Goal: Task Accomplishment & Management: Manage account settings

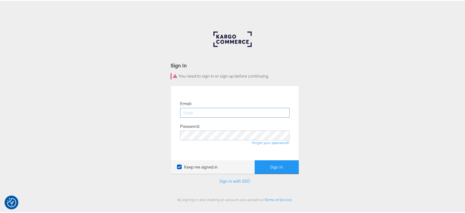
click at [219, 111] on input "email" at bounding box center [235, 112] width 110 height 10
type input "sudheer.bheemunipalli@kargo.com"
click at [255, 159] on button "Sign In" at bounding box center [277, 166] width 44 height 14
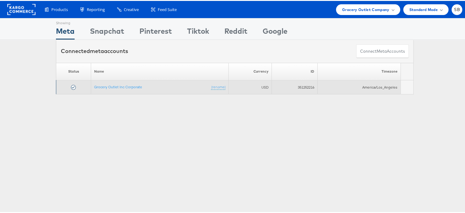
click at [128, 83] on td "Grocery Outlet Inc Corporate (rename)" at bounding box center [160, 86] width 138 height 14
click at [127, 84] on link "Grocery Outlet Inc Corporate" at bounding box center [118, 86] width 48 height 5
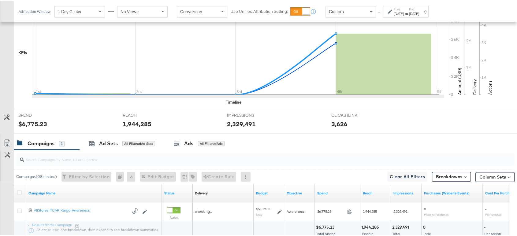
scroll to position [205, 0]
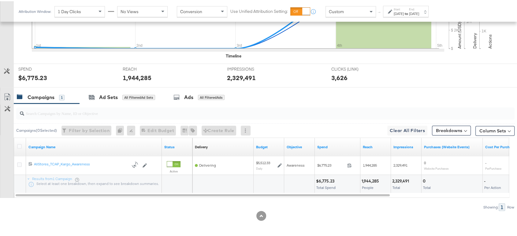
click at [307, 207] on div "Showing: 1 Row" at bounding box center [257, 206] width 515 height 8
click at [404, 13] on div "Sep 1st 2025" at bounding box center [399, 12] width 10 height 5
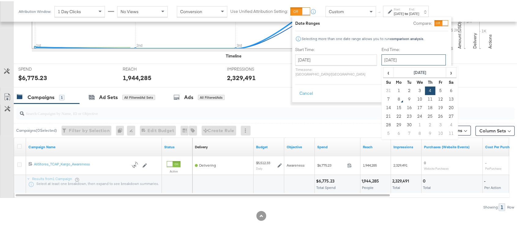
click at [386, 62] on input "September 4th 2025" at bounding box center [414, 58] width 64 height 11
click at [446, 89] on td "6" at bounding box center [451, 89] width 10 height 9
type input "September 6th 2025"
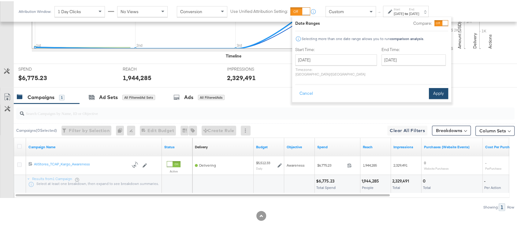
click at [437, 87] on button "Apply" at bounding box center [438, 92] width 19 height 11
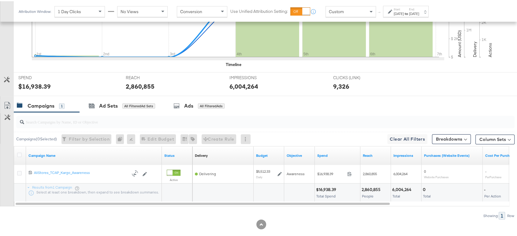
scroll to position [196, 0]
click at [404, 11] on div "Sep 1st 2025" at bounding box center [399, 12] width 10 height 5
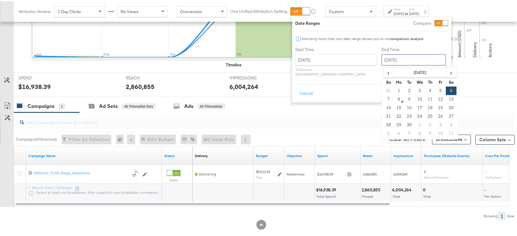
click at [414, 54] on input "September 6th 2025" at bounding box center [414, 58] width 64 height 11
click at [383, 95] on td "7" at bounding box center [388, 98] width 10 height 9
type input "[DATE]"
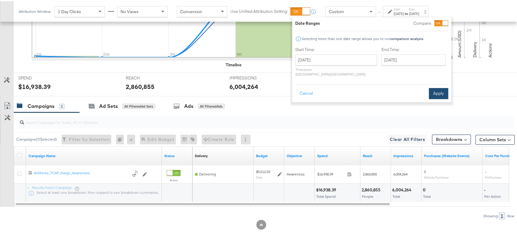
click at [436, 87] on button "Apply" at bounding box center [438, 92] width 19 height 11
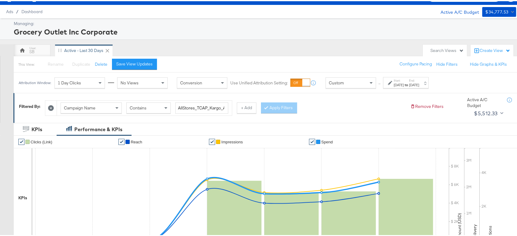
scroll to position [0, 0]
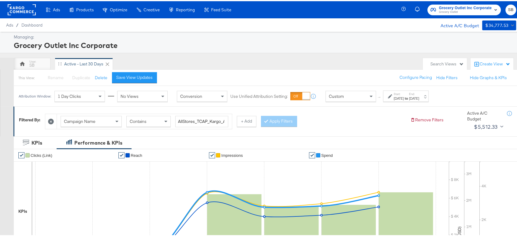
click at [20, 9] on rect at bounding box center [22, 8] width 28 height 11
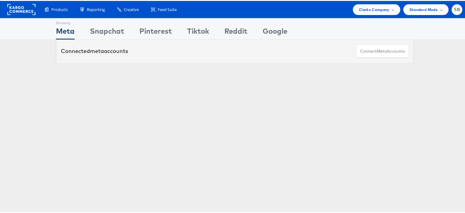
click at [124, 97] on link "Global Brand Marketing - [PERSON_NAME] Originals" at bounding box center [127, 99] width 84 height 5
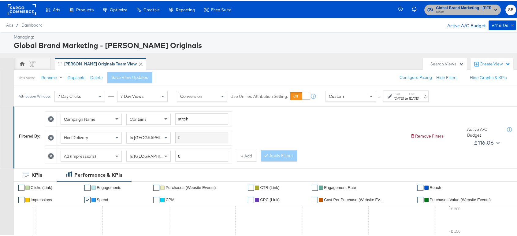
click at [466, 8] on span "Global Brand Marketing - [PERSON_NAME] Originals" at bounding box center [464, 7] width 56 height 6
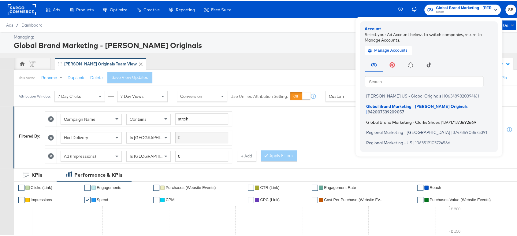
click at [397, 118] on span "Global Brand Marketing - Clarks Shoes" at bounding box center [402, 120] width 73 height 5
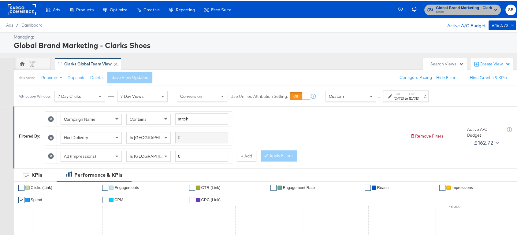
click at [467, 9] on span "Clarks" at bounding box center [464, 11] width 56 height 5
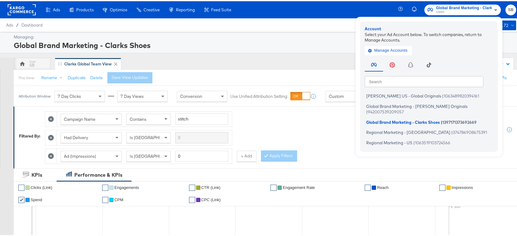
click at [303, 68] on div "SB Clarks Global Team View" at bounding box center [217, 63] width 406 height 12
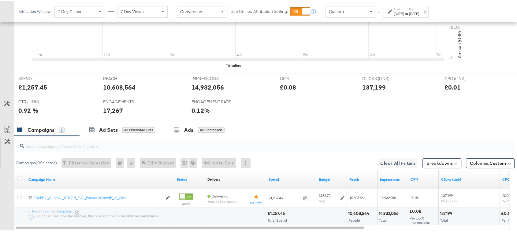
scroll to position [272, 0]
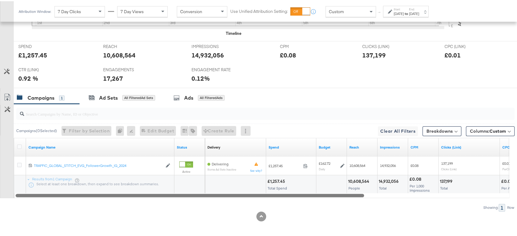
drag, startPoint x: 250, startPoint y: 192, endPoint x: 225, endPoint y: 202, distance: 26.2
click at [225, 202] on div "Campaigns ( 0 Selected) Filter by Selection Filter 0 campaigns 0 Rename 0 campa…" at bounding box center [257, 156] width 515 height 107
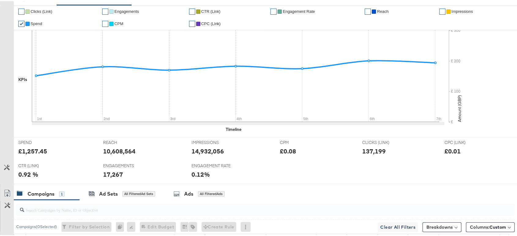
scroll to position [0, 0]
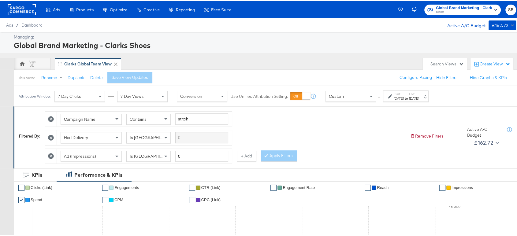
click at [453, 10] on span "Clarks" at bounding box center [464, 11] width 56 height 5
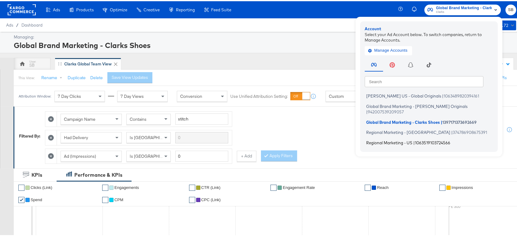
click at [388, 139] on span "Regional Marketing - US" at bounding box center [389, 141] width 46 height 5
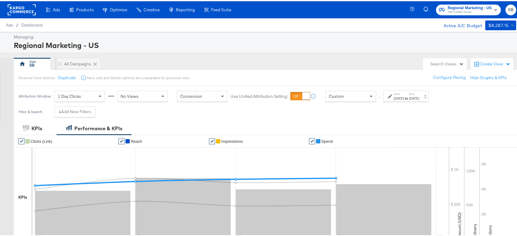
click at [388, 135] on li "✔ Spend" at bounding box center [352, 140] width 86 height 12
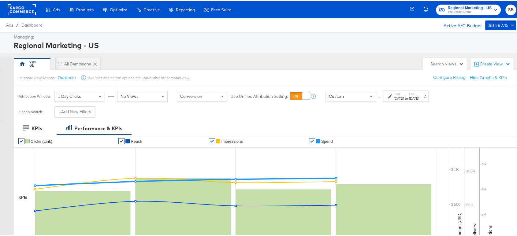
click at [429, 109] on div "Filter & Search: + Add New Filters" at bounding box center [261, 113] width 522 height 16
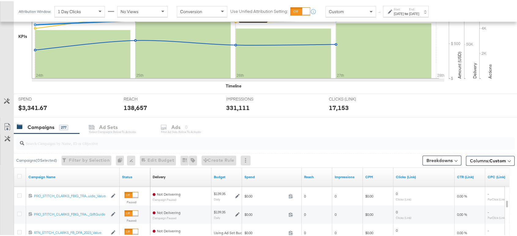
scroll to position [161, 0]
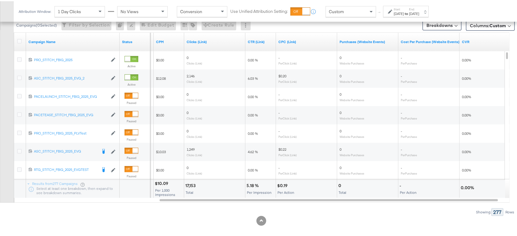
scroll to position [294, 0]
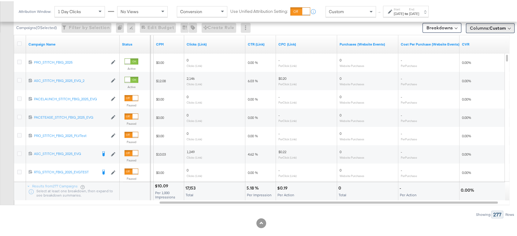
click at [481, 28] on span "Columns: Custom" at bounding box center [488, 27] width 36 height 6
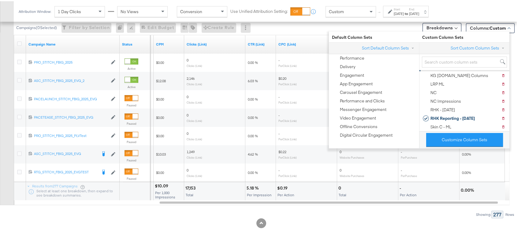
scroll to position [29, 0]
click at [445, 106] on div "RHK - 8.1.24" at bounding box center [442, 109] width 24 height 6
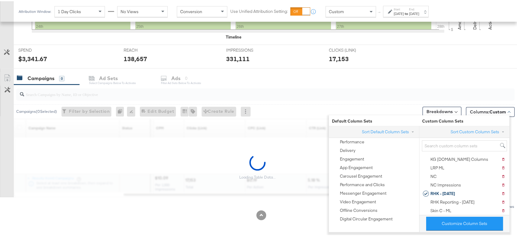
scroll to position [209, 0]
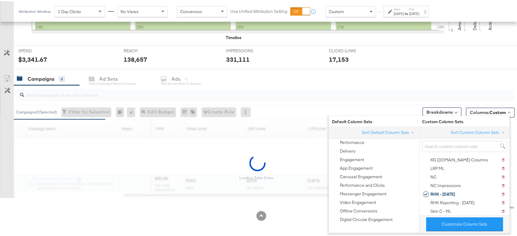
click at [342, 71] on div "Campaigns 0 Ad Sets Select Campaigns below to activate Ads 0 Filter Ad Sets bel…" at bounding box center [268, 77] width 508 height 13
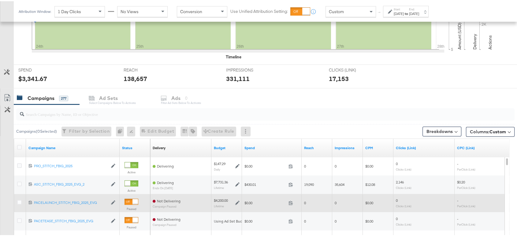
scroll to position [189, 0]
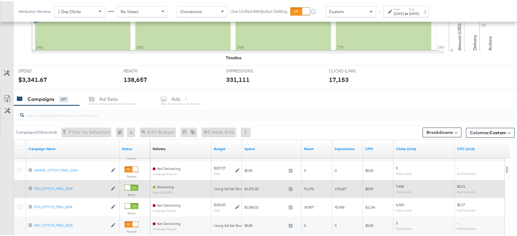
click at [20, 188] on icon at bounding box center [19, 187] width 5 height 5
click at [0, 0] on input "checkbox" at bounding box center [0, 0] width 0 height 0
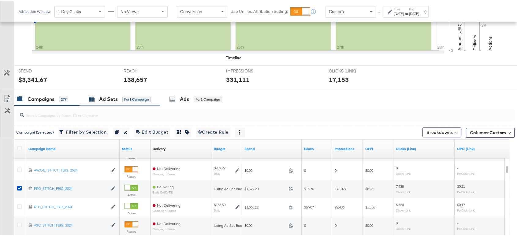
click at [105, 98] on div "Ad Sets" at bounding box center [108, 98] width 19 height 7
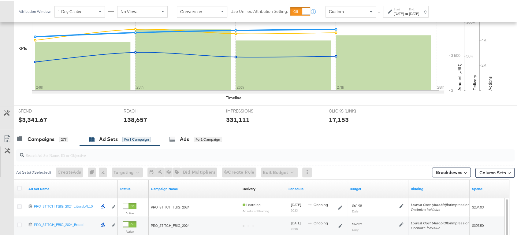
scroll to position [0, 0]
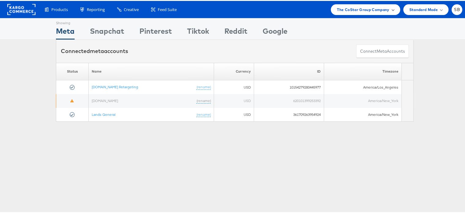
click at [341, 12] on div "The CoStar Group Company" at bounding box center [365, 8] width 69 height 11
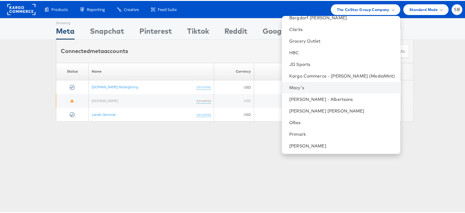
scroll to position [37, 0]
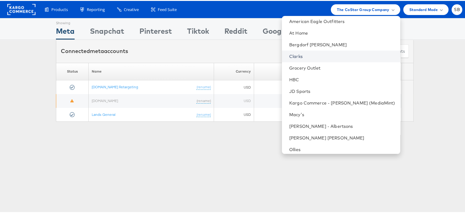
click at [307, 54] on link "Clarks" at bounding box center [342, 55] width 106 height 6
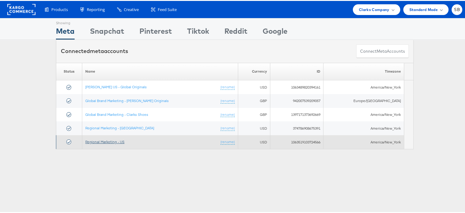
click at [107, 140] on link "Regional Marketing - US" at bounding box center [104, 140] width 39 height 5
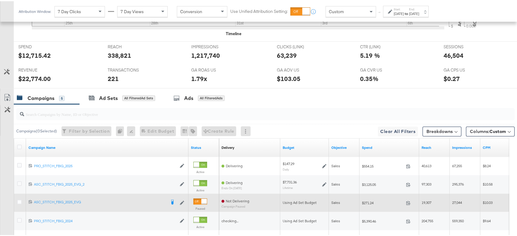
scroll to position [249, 0]
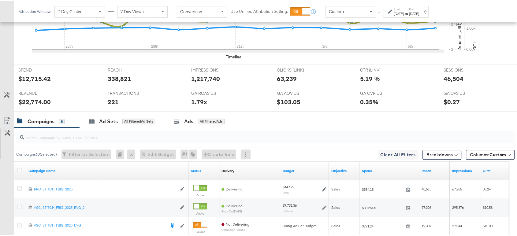
click at [450, 78] on div "46,504" at bounding box center [454, 77] width 20 height 9
copy div "46,504"
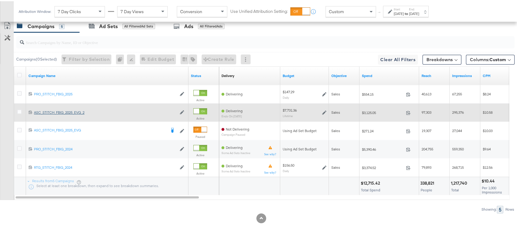
scroll to position [344, 0]
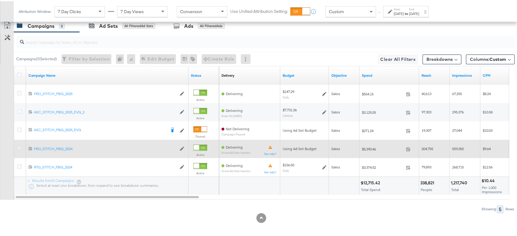
click at [17, 146] on icon at bounding box center [19, 147] width 5 height 5
click at [0, 0] on input "checkbox" at bounding box center [0, 0] width 0 height 0
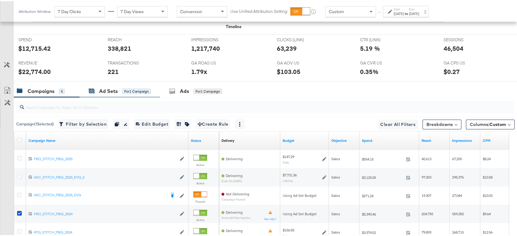
scroll to position [279, 0]
click at [104, 91] on div "Ad Sets" at bounding box center [108, 90] width 19 height 7
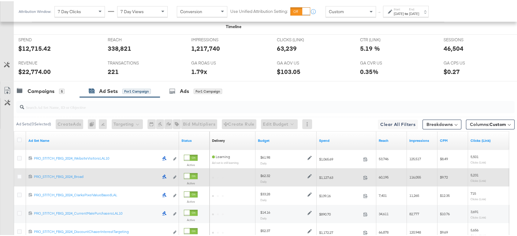
scroll to position [364, 0]
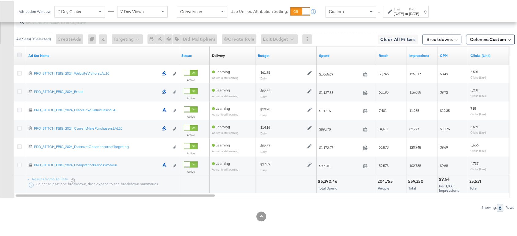
click at [19, 53] on icon at bounding box center [19, 53] width 5 height 5
click at [0, 0] on input "checkbox" at bounding box center [0, 0] width 0 height 0
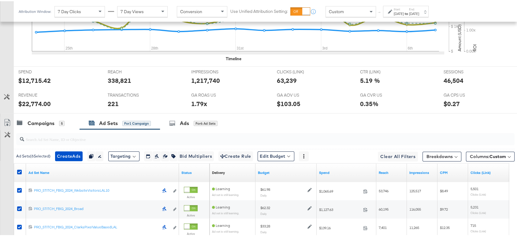
scroll to position [255, 0]
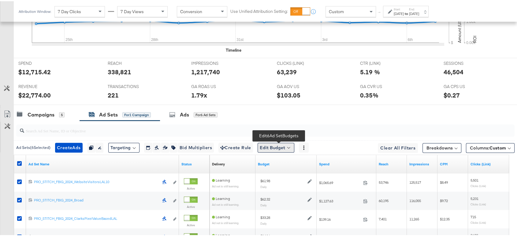
click at [283, 146] on button "Edit Budget" at bounding box center [276, 147] width 37 height 10
click at [280, 161] on span "Edit Ad Set Budget" at bounding box center [277, 162] width 35 height 8
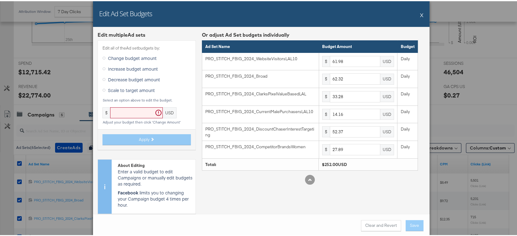
click at [420, 12] on button "X" at bounding box center [421, 14] width 3 height 12
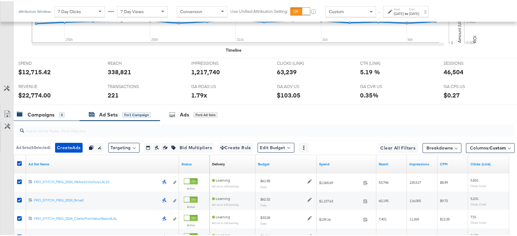
click at [45, 116] on div "Campaigns 5" at bounding box center [47, 113] width 66 height 13
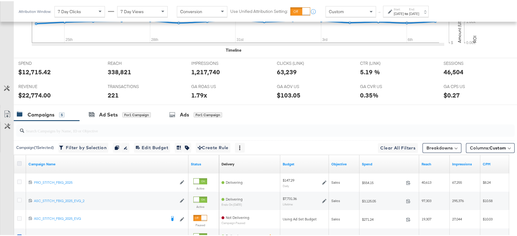
click at [18, 161] on icon at bounding box center [19, 162] width 5 height 5
click at [0, 0] on input "checkbox" at bounding box center [0, 0] width 0 height 0
click at [18, 161] on icon at bounding box center [19, 162] width 5 height 5
click at [0, 0] on input "checkbox" at bounding box center [0, 0] width 0 height 0
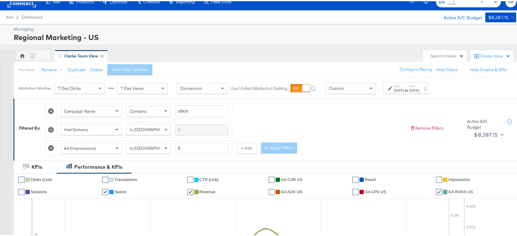
scroll to position [0, 0]
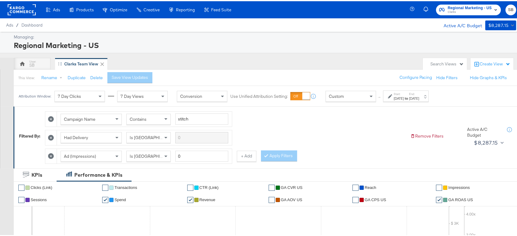
drag, startPoint x: 88, startPoint y: 64, endPoint x: 81, endPoint y: 61, distance: 7.6
click at [81, 61] on div "Clarks Team View" at bounding box center [81, 63] width 34 height 6
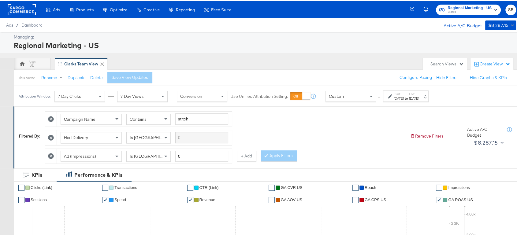
click at [81, 61] on div "Clarks Team View" at bounding box center [81, 63] width 34 height 6
drag, startPoint x: 81, startPoint y: 61, endPoint x: 460, endPoint y: 65, distance: 378.8
click at [441, 63] on div "Search Views" at bounding box center [446, 63] width 33 height 6
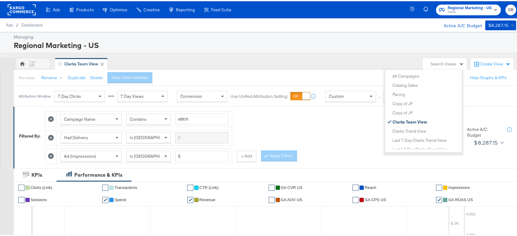
scroll to position [57, 0]
click at [407, 119] on div "Clarks Team View" at bounding box center [410, 120] width 35 height 4
drag, startPoint x: 407, startPoint y: 119, endPoint x: 399, endPoint y: 119, distance: 7.3
click at [399, 119] on div "Clarks Team View" at bounding box center [410, 120] width 35 height 4
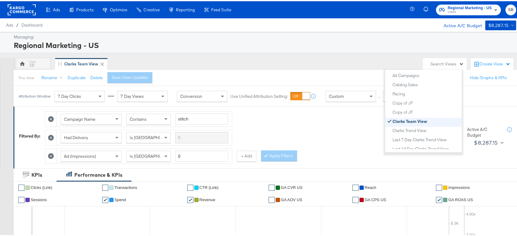
scroll to position [0, 0]
click at [366, 44] on div "Regional Marketing - US" at bounding box center [264, 44] width 501 height 10
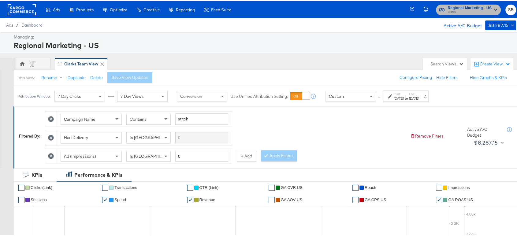
click at [468, 13] on span "Clarks" at bounding box center [470, 11] width 44 height 5
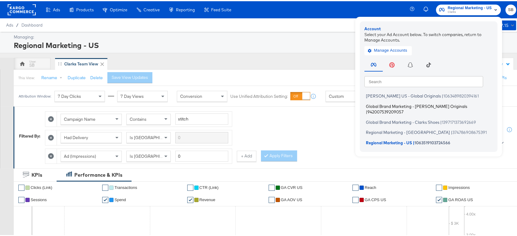
click at [385, 104] on span "Global Brand Marketing - Clarks Originals" at bounding box center [416, 104] width 101 height 5
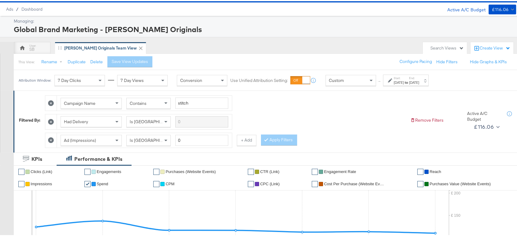
scroll to position [4, 0]
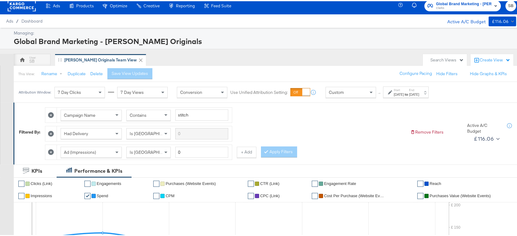
click at [419, 89] on div "Start: [DATE] to End: [DATE]" at bounding box center [406, 91] width 25 height 9
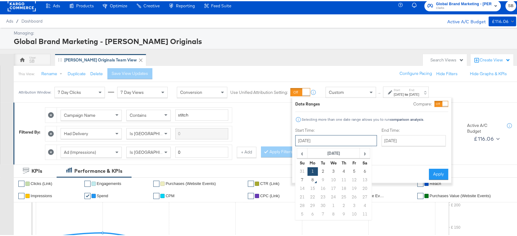
click at [309, 136] on input "[DATE]" at bounding box center [336, 139] width 82 height 11
click at [352, 170] on td "5" at bounding box center [354, 170] width 10 height 9
type input "[DATE]"
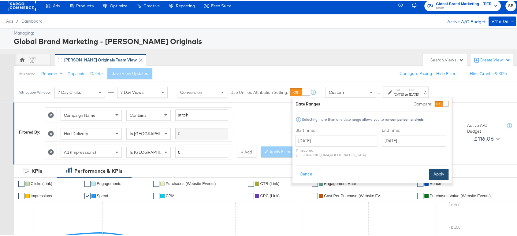
click at [438, 168] on button "Apply" at bounding box center [438, 173] width 19 height 11
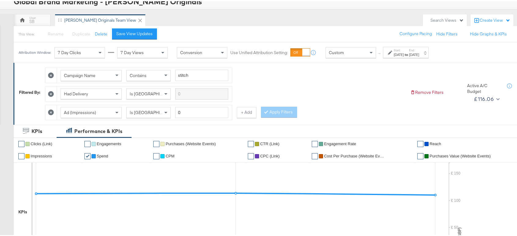
scroll to position [0, 0]
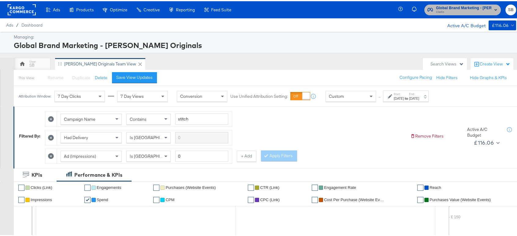
click at [464, 9] on span "Clarks" at bounding box center [464, 11] width 56 height 5
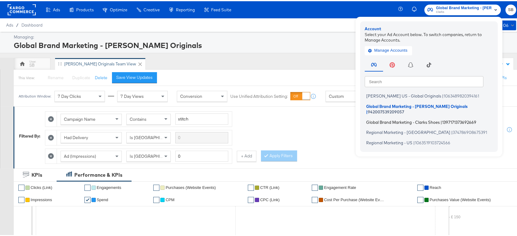
click at [389, 118] on span "Global Brand Marketing - Clarks Shoes" at bounding box center [402, 120] width 73 height 5
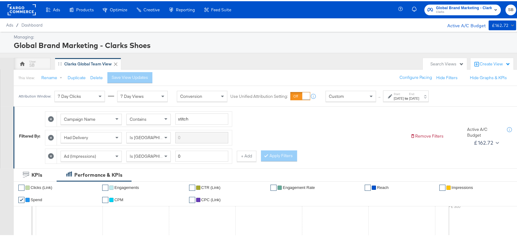
click at [404, 96] on div "[DATE]" at bounding box center [399, 97] width 10 height 5
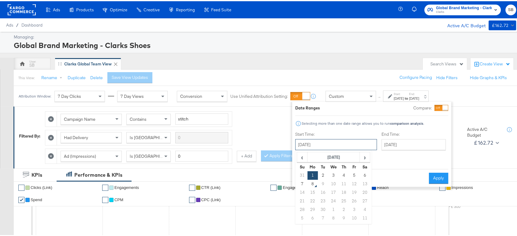
click at [336, 139] on input "September 1st 2025" at bounding box center [336, 143] width 82 height 11
click at [352, 173] on td "5" at bounding box center [354, 174] width 10 height 9
type input "September 5th 2025"
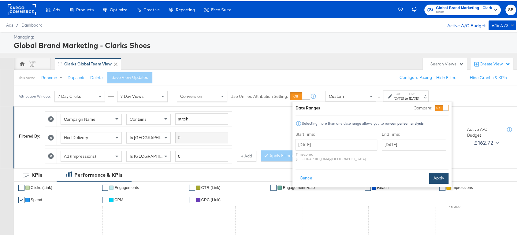
click at [437, 174] on button "Apply" at bounding box center [438, 177] width 19 height 11
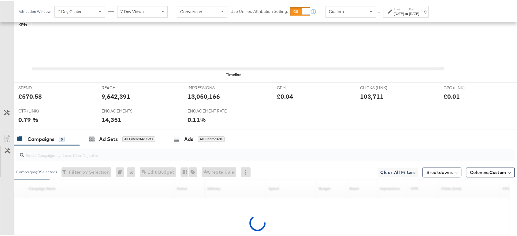
scroll to position [291, 0]
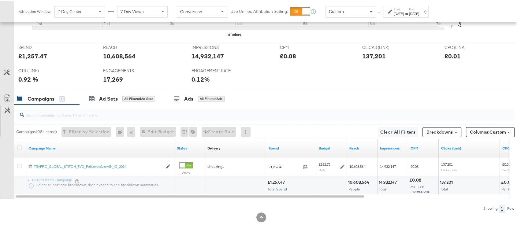
scroll to position [272, 0]
click at [404, 14] on div "[DATE]" at bounding box center [399, 12] width 10 height 5
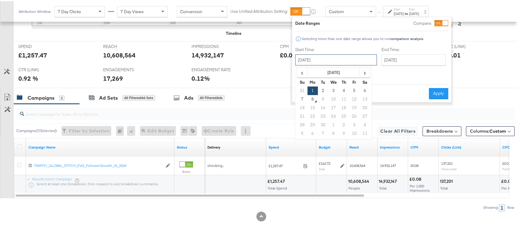
click at [349, 63] on input "September 1st 2025" at bounding box center [336, 58] width 82 height 11
click at [352, 88] on td "5" at bounding box center [354, 89] width 10 height 9
type input "September 5th 2025"
click at [439, 88] on button "Apply" at bounding box center [438, 92] width 19 height 11
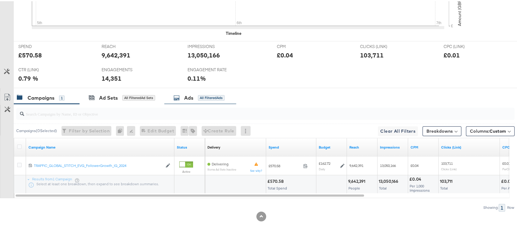
scroll to position [0, 0]
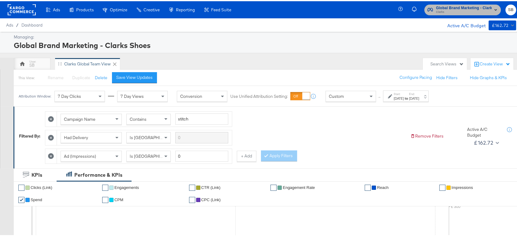
click at [443, 11] on span "Clarks" at bounding box center [464, 11] width 56 height 5
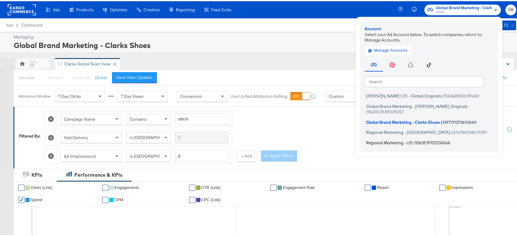
click at [386, 139] on span "Regional Marketing - US" at bounding box center [389, 141] width 46 height 5
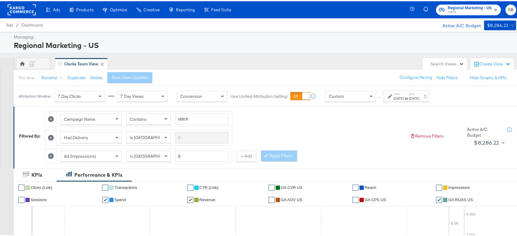
scroll to position [5, 0]
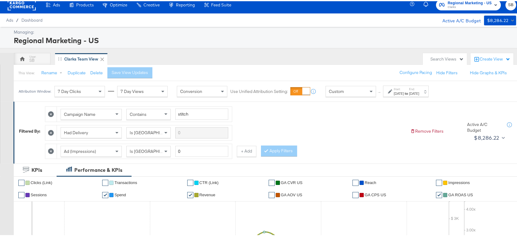
click at [419, 89] on label "End:" at bounding box center [414, 88] width 10 height 4
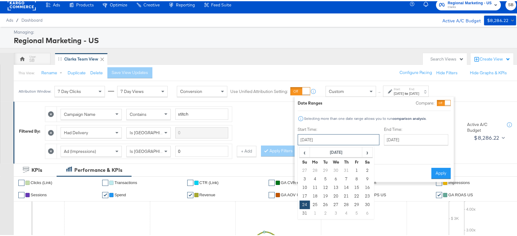
click at [320, 140] on input "[DATE]" at bounding box center [339, 138] width 82 height 11
click at [346, 177] on td "7" at bounding box center [346, 178] width 10 height 9
type input "[DATE]"
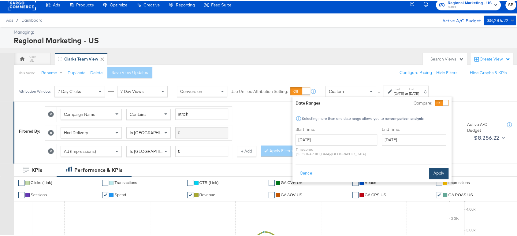
click at [439, 167] on button "Apply" at bounding box center [438, 172] width 19 height 11
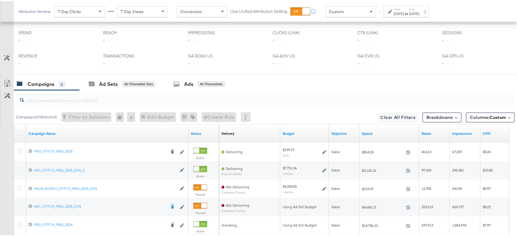
scroll to position [346, 0]
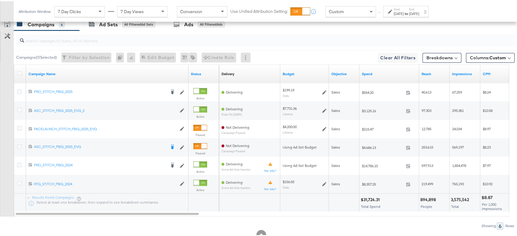
click at [398, 11] on div "Aug 7th 2025" at bounding box center [399, 12] width 10 height 5
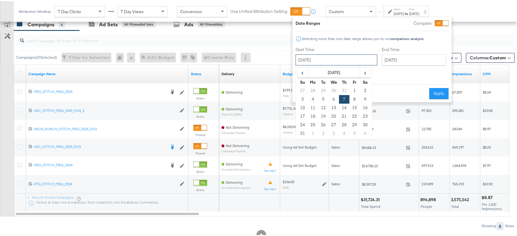
click at [350, 62] on input "August 7th 2025" at bounding box center [337, 58] width 82 height 11
click at [363, 71] on span "›" at bounding box center [364, 71] width 9 height 9
click at [302, 97] on td "7" at bounding box center [302, 98] width 10 height 9
type input "[DATE]"
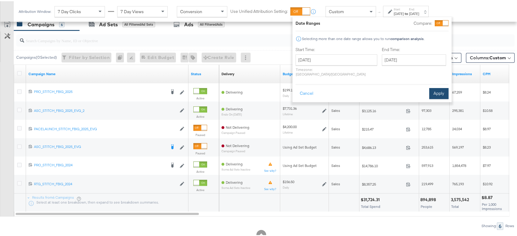
click at [438, 89] on button "Apply" at bounding box center [438, 92] width 19 height 11
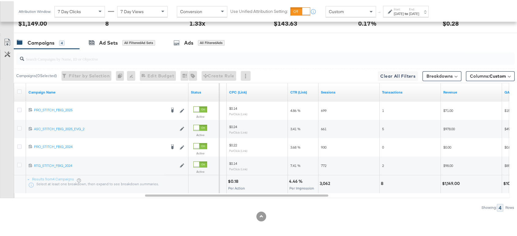
scroll to position [0, 0]
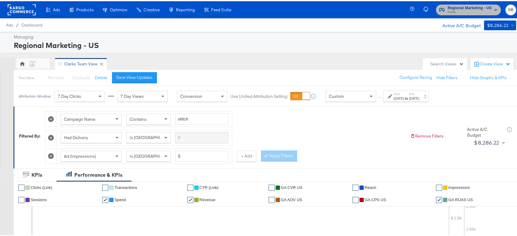
click at [458, 7] on span "Regional Marketing - US" at bounding box center [470, 7] width 44 height 6
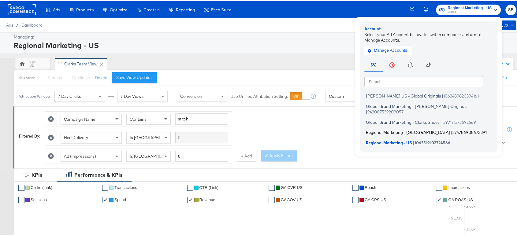
click at [377, 129] on span "Regional Marketing - CA" at bounding box center [408, 131] width 84 height 5
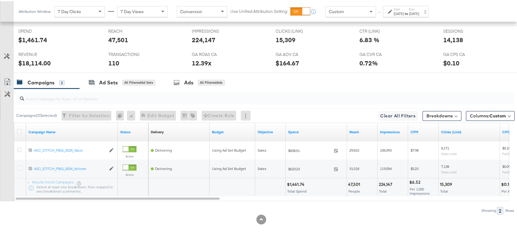
scroll to position [291, 0]
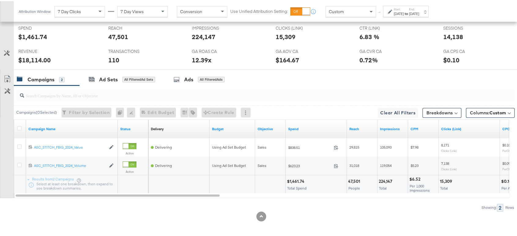
click at [404, 11] on div "[DATE]" at bounding box center [399, 12] width 10 height 5
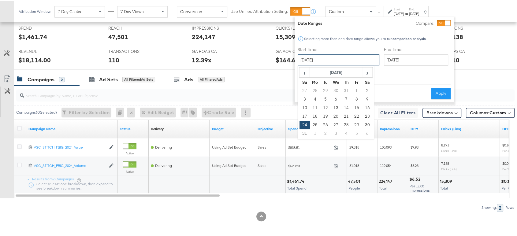
click at [346, 62] on input "[DATE]" at bounding box center [339, 58] width 82 height 11
click at [365, 75] on span "›" at bounding box center [367, 71] width 9 height 9
click at [305, 98] on td "7" at bounding box center [305, 98] width 10 height 9
type input "[DATE]"
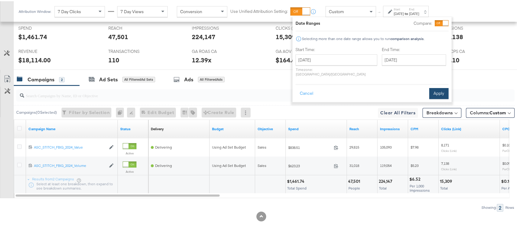
click at [436, 87] on button "Apply" at bounding box center [438, 92] width 19 height 11
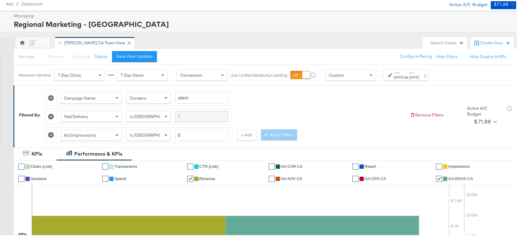
scroll to position [0, 0]
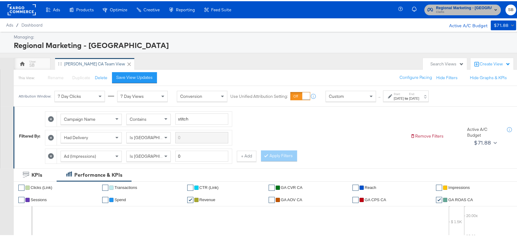
click at [468, 13] on span "Clarks" at bounding box center [464, 11] width 56 height 5
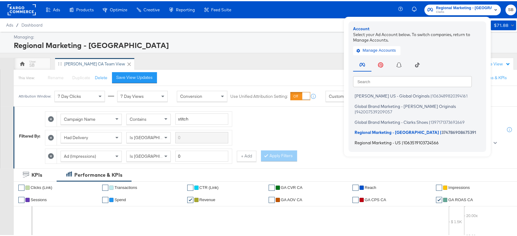
click at [377, 139] on span "Regional Marketing - US" at bounding box center [378, 141] width 46 height 5
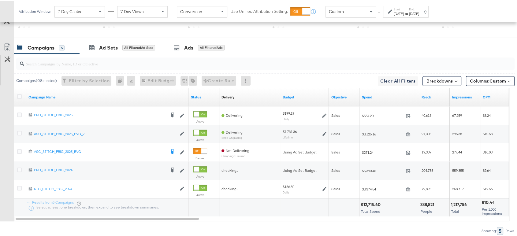
scroll to position [346, 0]
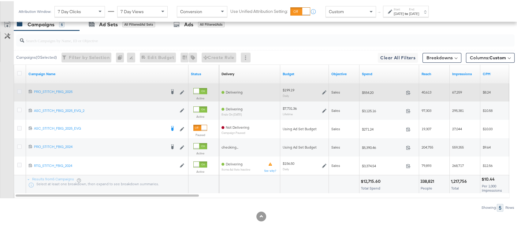
click at [20, 88] on icon at bounding box center [19, 90] width 5 height 5
click at [0, 0] on input "checkbox" at bounding box center [0, 0] width 0 height 0
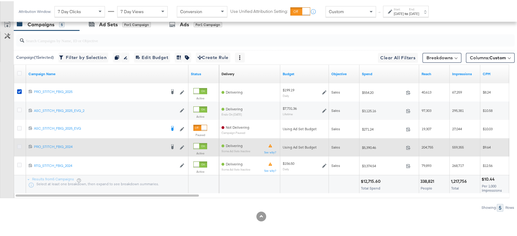
click at [20, 145] on icon at bounding box center [19, 145] width 5 height 5
click at [0, 0] on input "checkbox" at bounding box center [0, 0] width 0 height 0
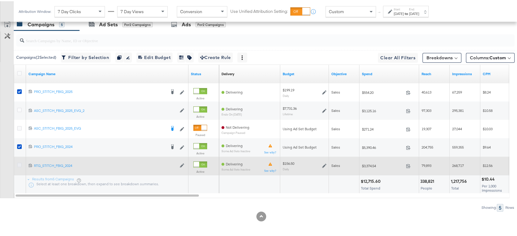
click at [19, 163] on icon at bounding box center [19, 164] width 5 height 5
click at [0, 0] on input "checkbox" at bounding box center [0, 0] width 0 height 0
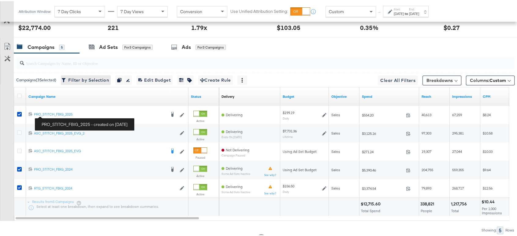
scroll to position [323, 0]
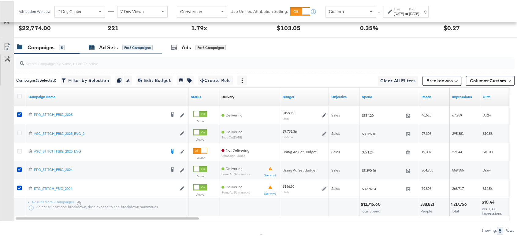
click at [104, 47] on div "Ad Sets" at bounding box center [108, 46] width 19 height 7
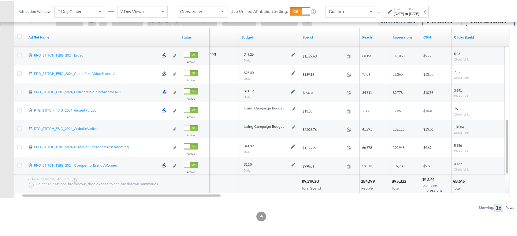
scroll to position [382, 0]
click at [399, 9] on label "Start:" at bounding box center [399, 8] width 10 height 4
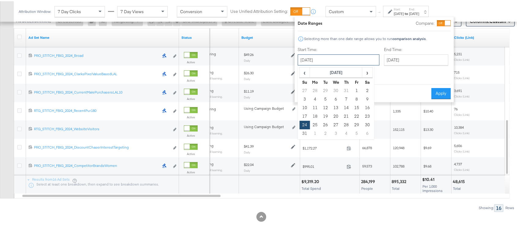
click at [322, 58] on input "August 24th 2025" at bounding box center [339, 58] width 82 height 11
click at [363, 71] on span "›" at bounding box center [367, 71] width 9 height 9
click at [303, 99] on td "7" at bounding box center [305, 98] width 10 height 9
type input "[DATE]"
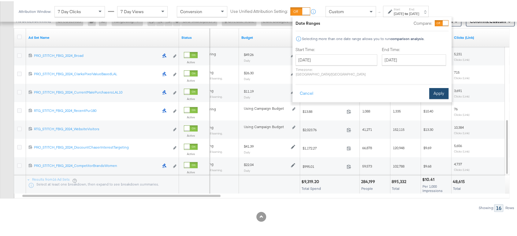
click at [435, 88] on button "Apply" at bounding box center [438, 92] width 19 height 11
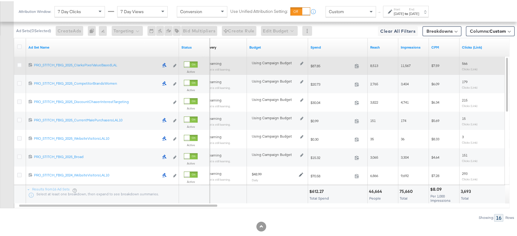
scroll to position [296, 0]
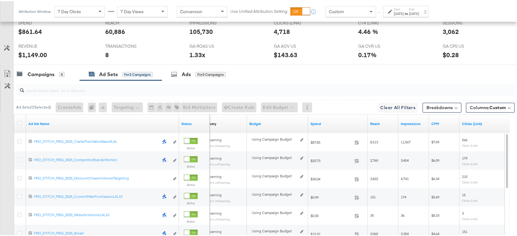
drag, startPoint x: 158, startPoint y: 66, endPoint x: 153, endPoint y: 67, distance: 5.5
click at [158, 67] on div "Ad Sets for 3 Campaigns" at bounding box center [121, 73] width 82 height 13
click at [43, 71] on div "Campaigns" at bounding box center [41, 73] width 27 height 7
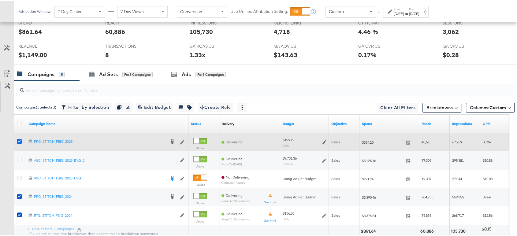
click at [20, 140] on icon at bounding box center [19, 140] width 5 height 5
click at [0, 0] on input "checkbox" at bounding box center [0, 0] width 0 height 0
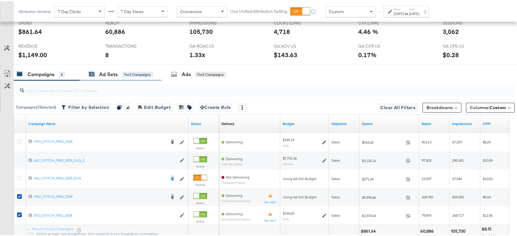
click at [113, 71] on div "Ad Sets" at bounding box center [108, 73] width 19 height 7
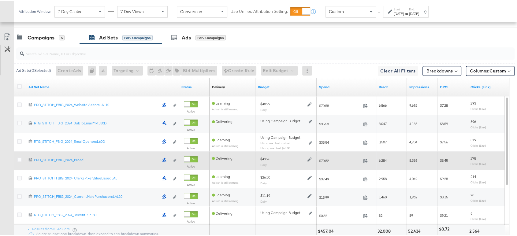
scroll to position [338, 0]
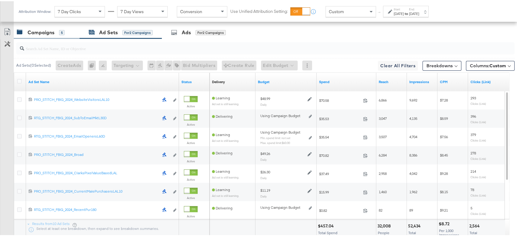
click at [30, 31] on div "Campaigns" at bounding box center [41, 31] width 27 height 7
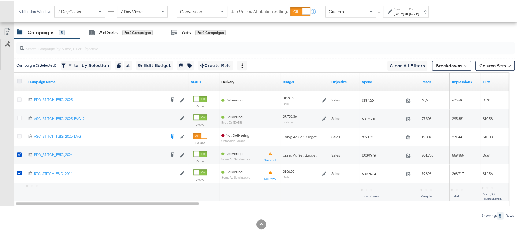
click at [20, 78] on icon at bounding box center [19, 80] width 5 height 5
click at [0, 0] on input "checkbox" at bounding box center [0, 0] width 0 height 0
click at [20, 78] on icon at bounding box center [19, 80] width 5 height 5
click at [0, 0] on input "checkbox" at bounding box center [0, 0] width 0 height 0
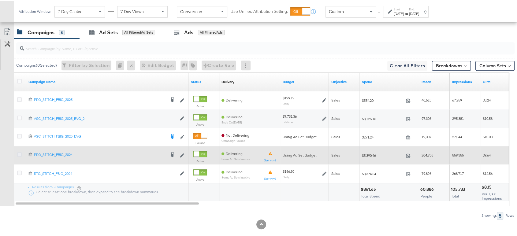
click at [19, 152] on icon at bounding box center [19, 153] width 5 height 5
click at [0, 0] on input "checkbox" at bounding box center [0, 0] width 0 height 0
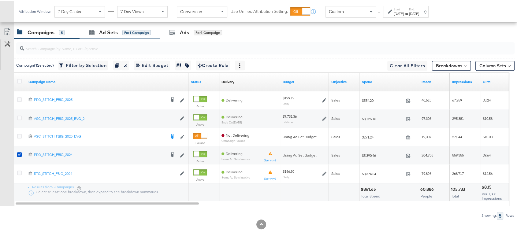
click at [100, 34] on div "Ad Sets for 1 Campaign" at bounding box center [120, 31] width 80 height 13
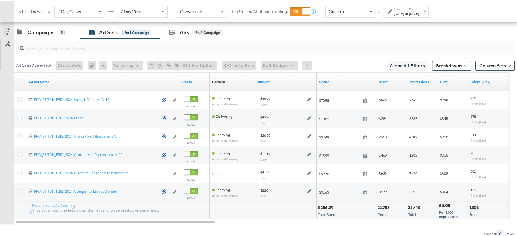
click at [409, 11] on strong "to" at bounding box center [406, 12] width 5 height 5
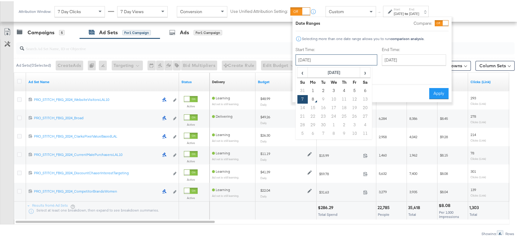
click at [338, 54] on input "[DATE]" at bounding box center [337, 58] width 82 height 11
click at [303, 90] on td "31" at bounding box center [302, 89] width 10 height 9
type input "August 1st 2025"
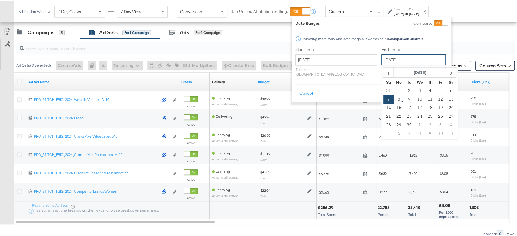
click at [385, 60] on input "[DATE]" at bounding box center [414, 58] width 64 height 11
click at [425, 92] on td "4" at bounding box center [430, 89] width 10 height 9
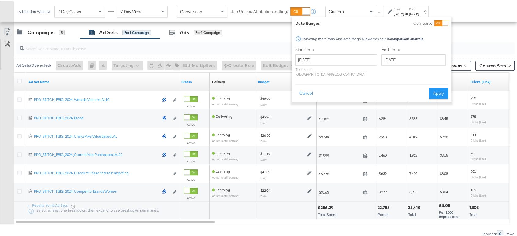
type input "September 4th 2025"
click at [433, 87] on button "Apply" at bounding box center [438, 92] width 19 height 11
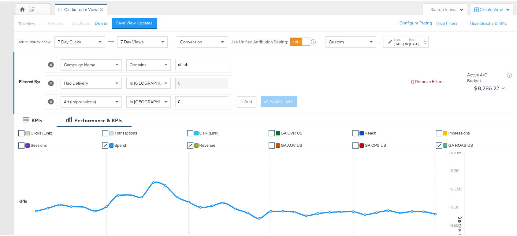
scroll to position [0, 0]
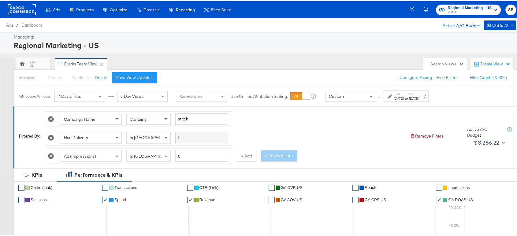
click at [18, 6] on rect at bounding box center [22, 8] width 28 height 11
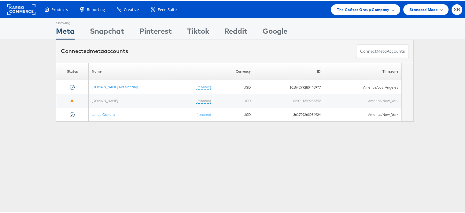
click at [349, 8] on span "The CoStar Group Company" at bounding box center [363, 9] width 52 height 6
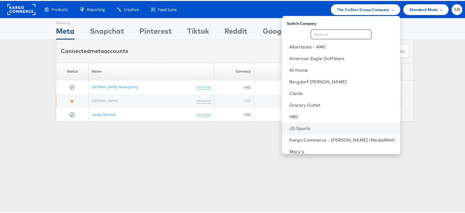
scroll to position [64, 0]
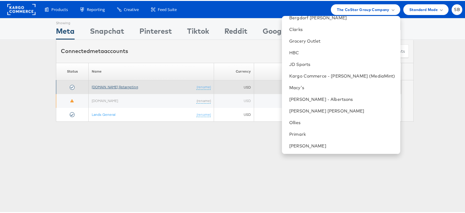
click at [118, 84] on link "[DOMAIN_NAME] Retargeting" at bounding box center [115, 86] width 47 height 5
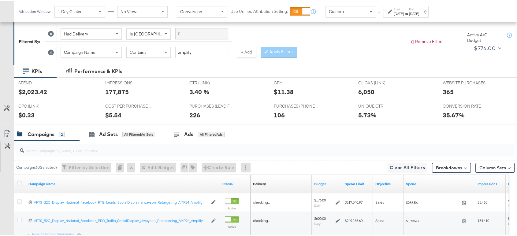
scroll to position [85, 0]
click at [409, 11] on strong "to" at bounding box center [406, 12] width 5 height 5
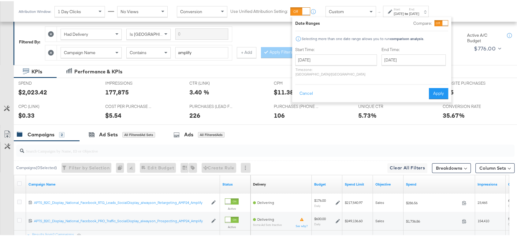
click at [266, 28] on div "Had Delivery Is Greater Than Campaign Name Contains amplify + Add Apply Filters" at bounding box center [225, 40] width 360 height 37
click at [304, 90] on button "Cancel" at bounding box center [306, 92] width 22 height 11
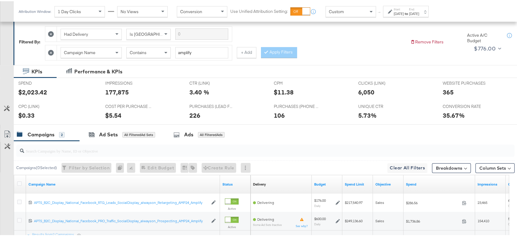
scroll to position [140, 0]
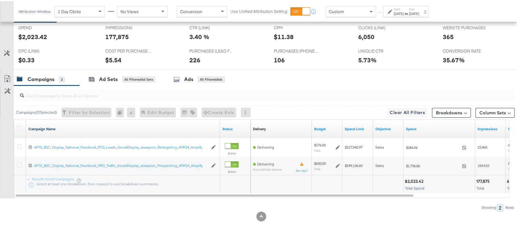
click at [51, 127] on link "Campaign Name" at bounding box center [122, 127] width 189 height 5
click at [43, 127] on link "Campaign Name ↓" at bounding box center [122, 127] width 189 height 5
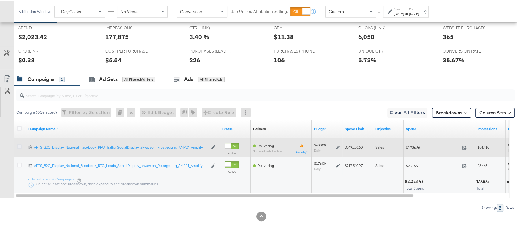
click at [18, 144] on icon at bounding box center [19, 145] width 5 height 5
click at [0, 0] on input "checkbox" at bounding box center [0, 0] width 0 height 0
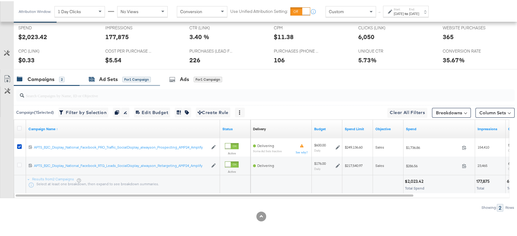
click at [104, 76] on div "Ad Sets" at bounding box center [108, 78] width 19 height 7
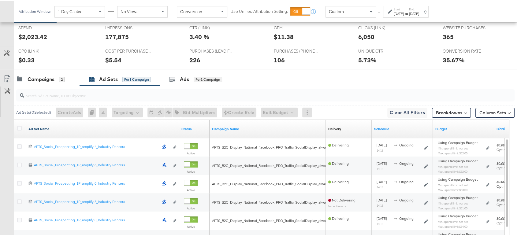
click at [41, 128] on link "Ad Set Name" at bounding box center [102, 127] width 148 height 5
click at [41, 128] on link "Ad Set Name ↓" at bounding box center [102, 127] width 148 height 5
click at [18, 126] on icon at bounding box center [19, 127] width 5 height 5
click at [0, 0] on input "checkbox" at bounding box center [0, 0] width 0 height 0
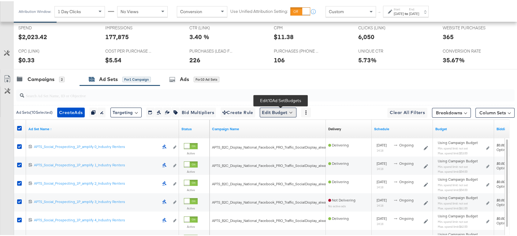
click at [283, 112] on button "Edit Budget" at bounding box center [278, 111] width 37 height 10
click at [290, 138] on span "Edit Ad Set Spend Limits" at bounding box center [284, 140] width 45 height 8
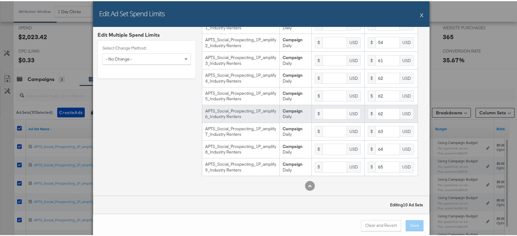
scroll to position [59, 0]
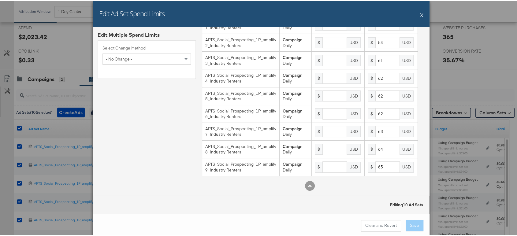
click at [420, 14] on button "X" at bounding box center [421, 14] width 3 height 12
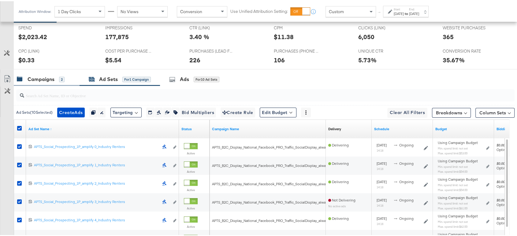
click at [47, 80] on div "Campaigns" at bounding box center [41, 78] width 27 height 7
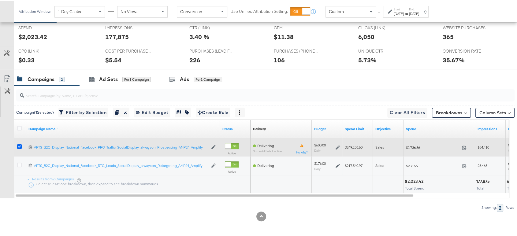
click at [20, 145] on icon at bounding box center [19, 145] width 5 height 5
click at [0, 0] on input "checkbox" at bounding box center [0, 0] width 0 height 0
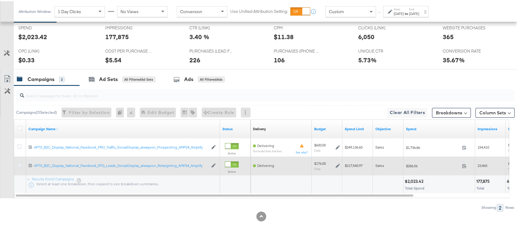
click at [17, 164] on icon at bounding box center [19, 164] width 5 height 5
click at [0, 0] on input "checkbox" at bounding box center [0, 0] width 0 height 0
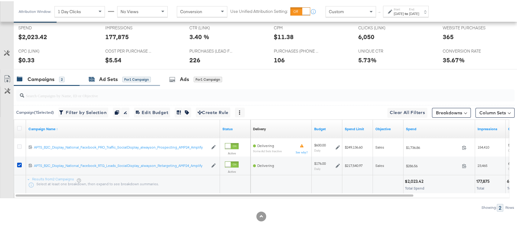
click at [115, 76] on div "Ad Sets" at bounding box center [108, 78] width 19 height 7
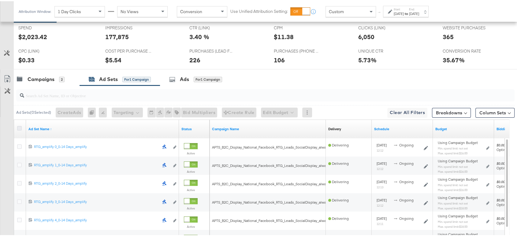
click at [20, 125] on icon at bounding box center [19, 127] width 5 height 5
click at [0, 0] on input "checkbox" at bounding box center [0, 0] width 0 height 0
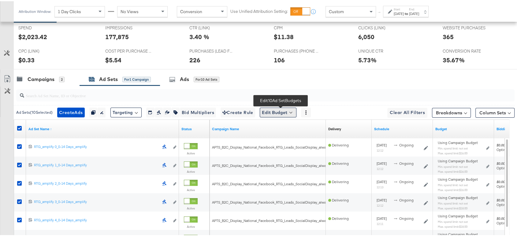
click at [278, 113] on button "Edit Budget" at bounding box center [278, 111] width 37 height 10
click at [287, 136] on span "Edit Ad Set Spend Limits" at bounding box center [284, 140] width 45 height 8
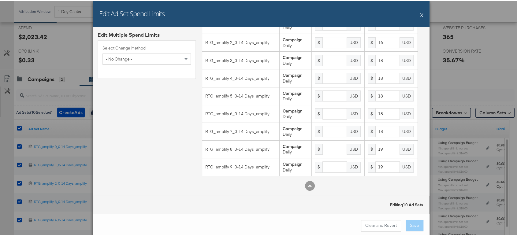
click at [420, 12] on button "X" at bounding box center [421, 14] width 3 height 12
